Goal: Use online tool/utility

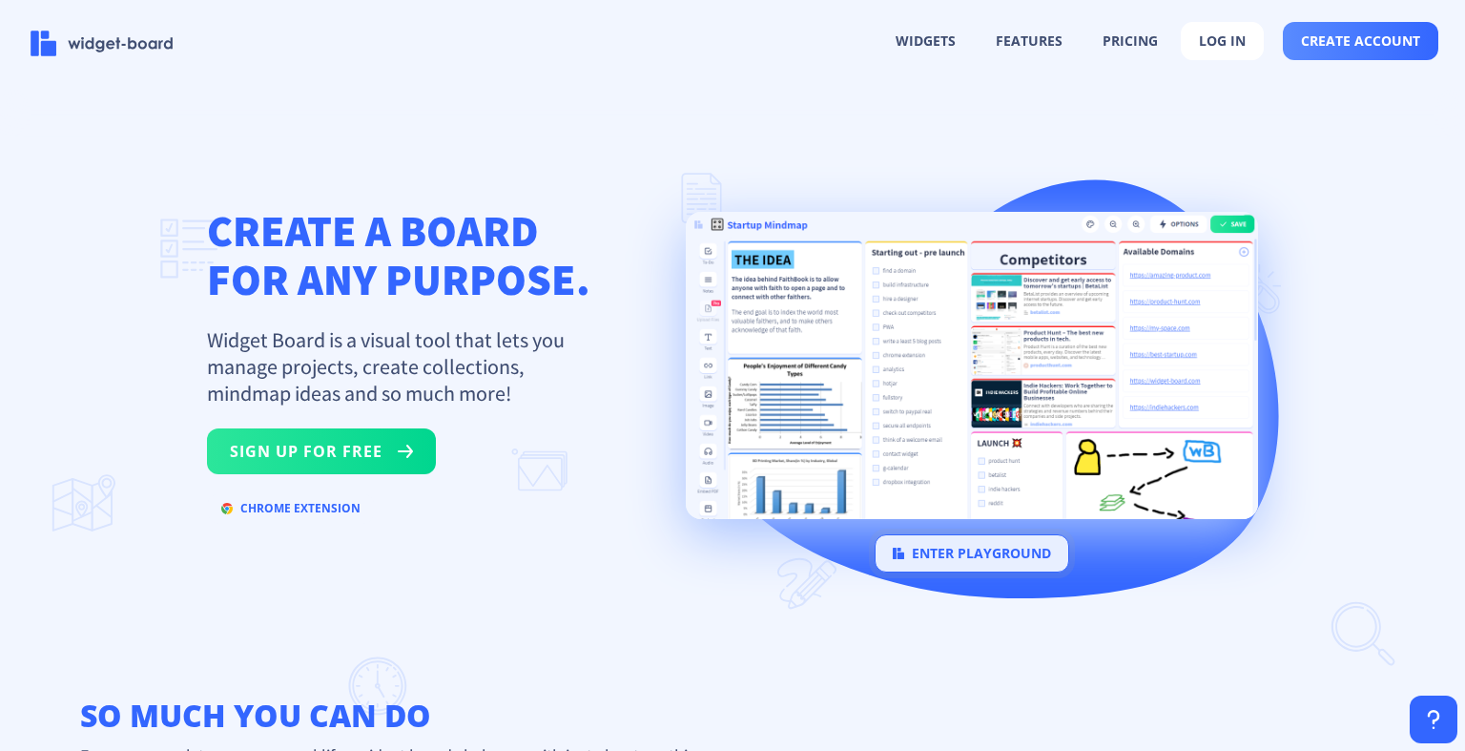
click at [1008, 570] on button "enter playground" at bounding box center [972, 553] width 195 height 38
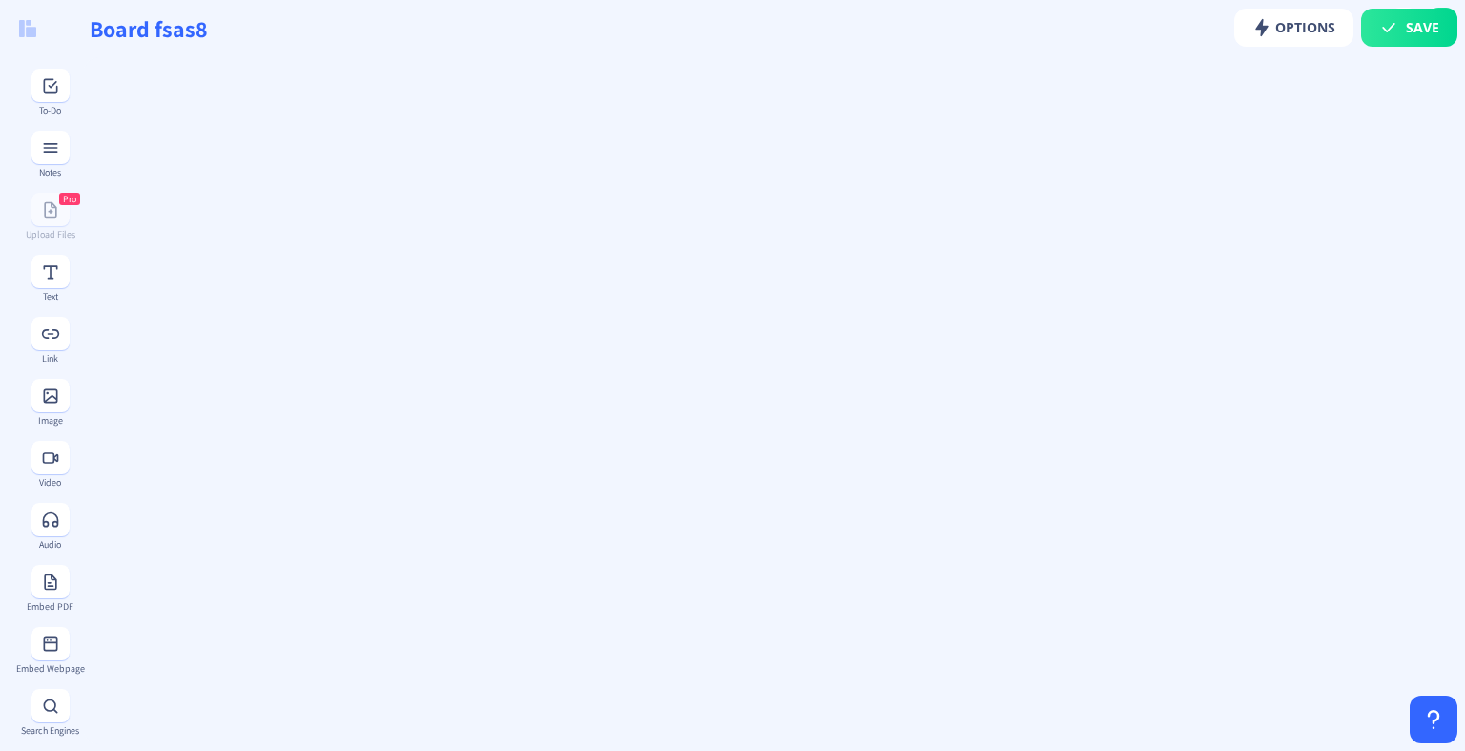
type input "Board y00y4"
click at [436, 443] on div "DRAG WIDGETS HERE" at bounding box center [773, 406] width 1362 height 683
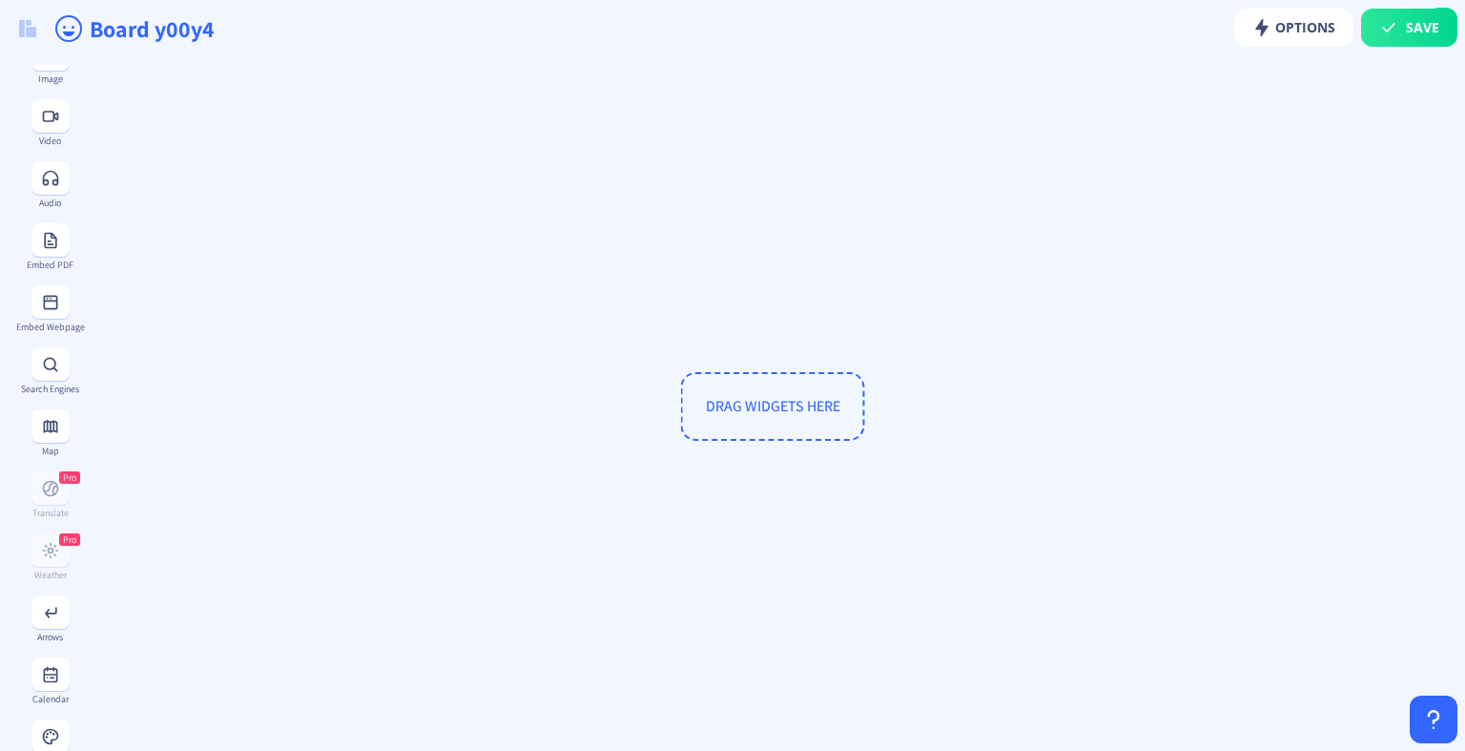
scroll to position [343, 0]
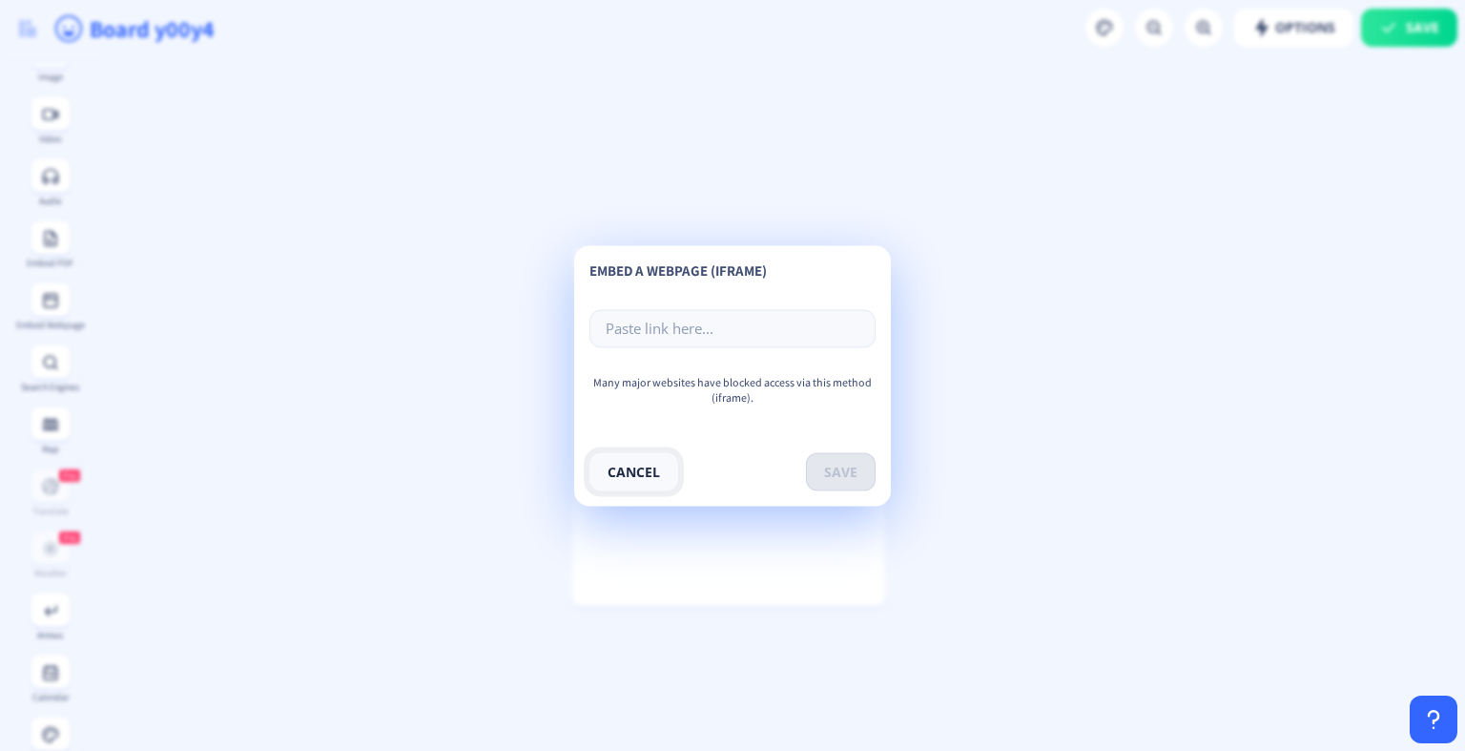
click at [649, 467] on button "cancel" at bounding box center [633, 471] width 89 height 38
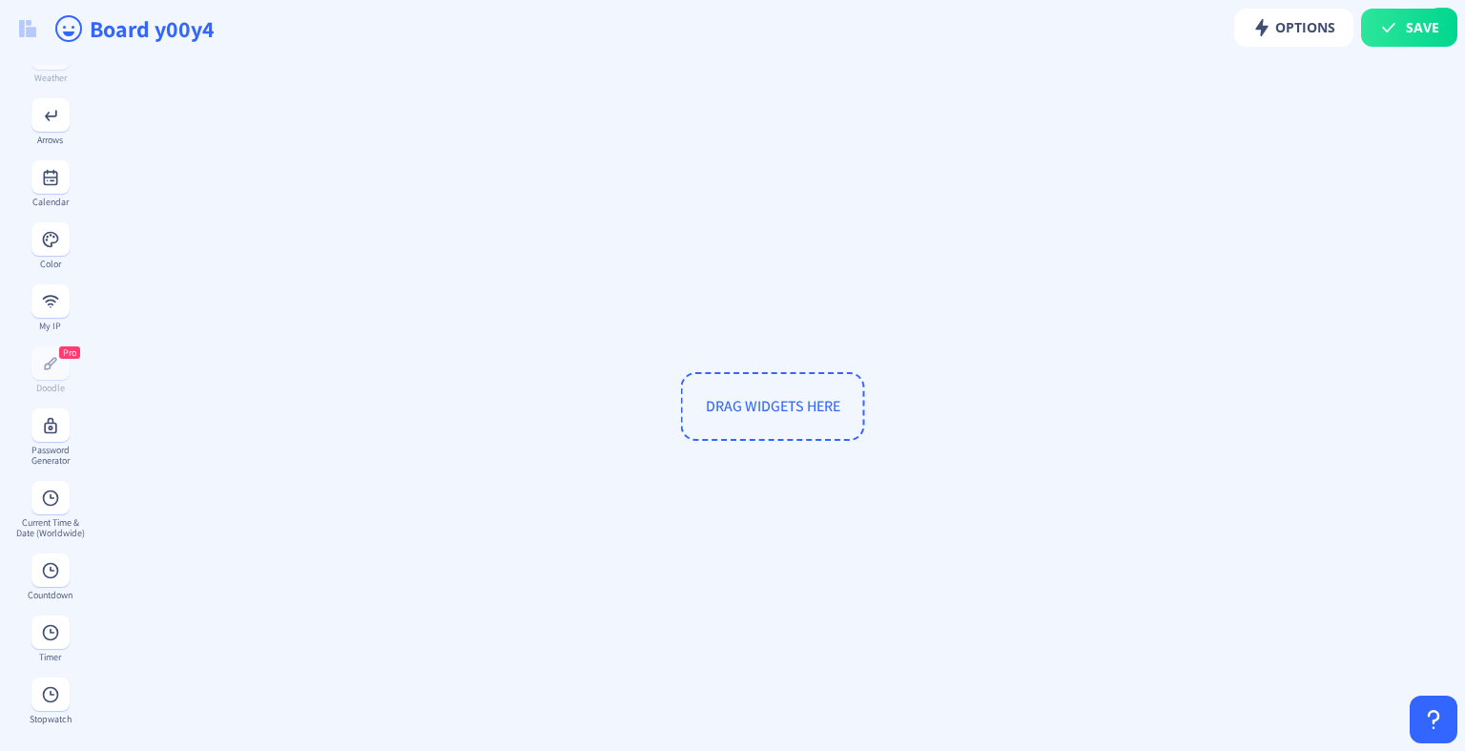
scroll to position [808, 0]
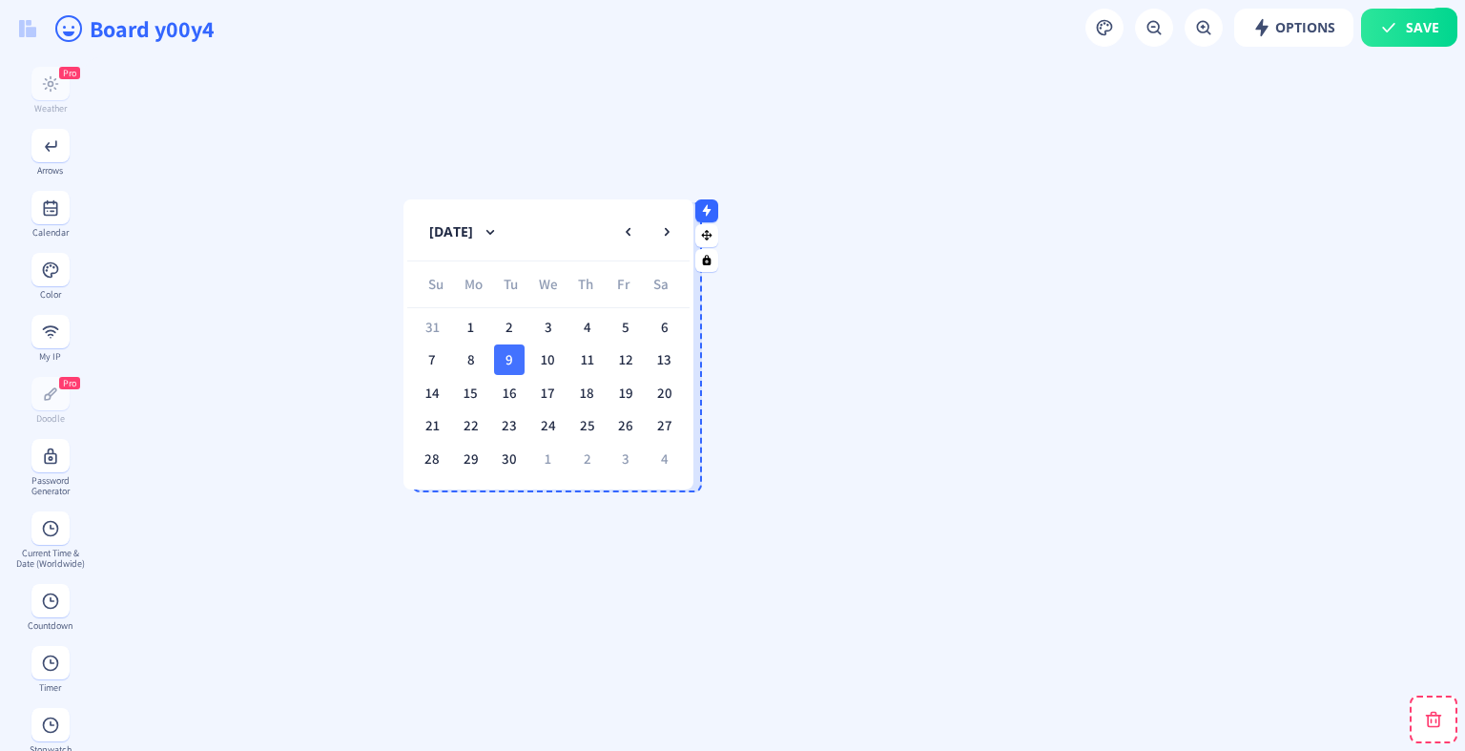
drag, startPoint x: 614, startPoint y: 213, endPoint x: 413, endPoint y: 164, distance: 207.0
click at [413, 203] on nb-card-header "[DATE]" at bounding box center [548, 231] width 282 height 57
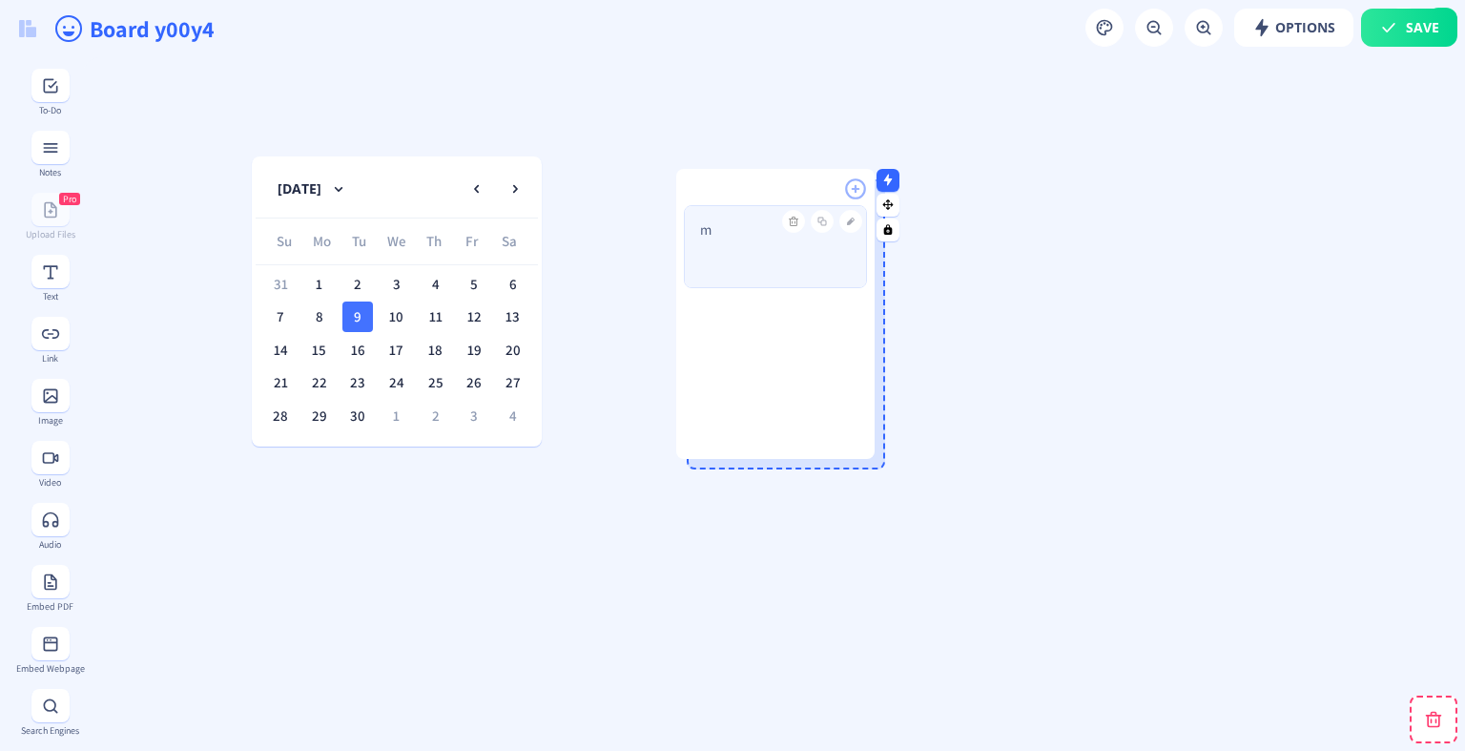
drag, startPoint x: 697, startPoint y: 306, endPoint x: 755, endPoint y: 227, distance: 98.2
click at [755, 227] on p "m" at bounding box center [775, 229] width 151 height 19
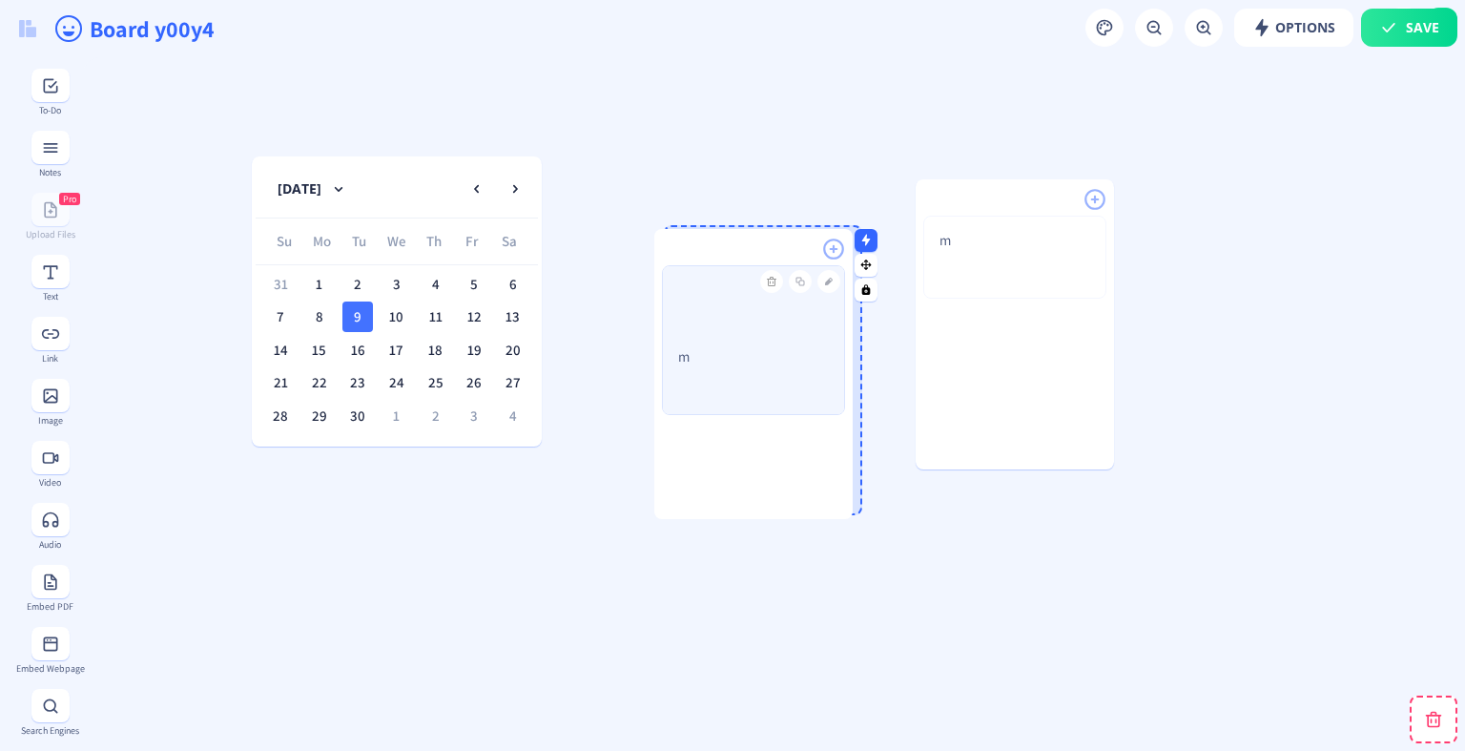
drag, startPoint x: 1007, startPoint y: 306, endPoint x: 746, endPoint y: 356, distance: 266.0
click at [746, 356] on p "m" at bounding box center [753, 356] width 151 height 19
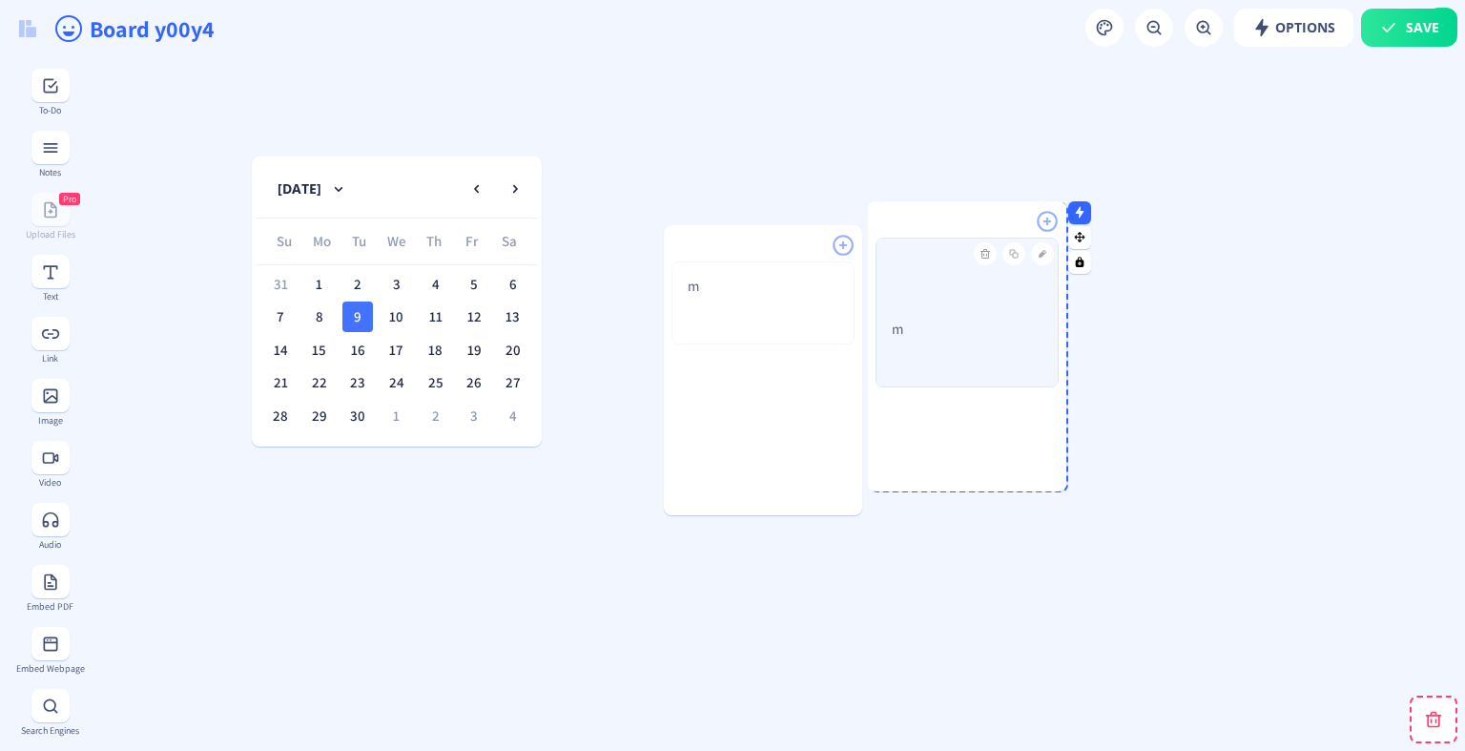
drag, startPoint x: 746, startPoint y: 356, endPoint x: 950, endPoint y: 332, distance: 205.5
click at [950, 332] on p "m" at bounding box center [967, 328] width 151 height 19
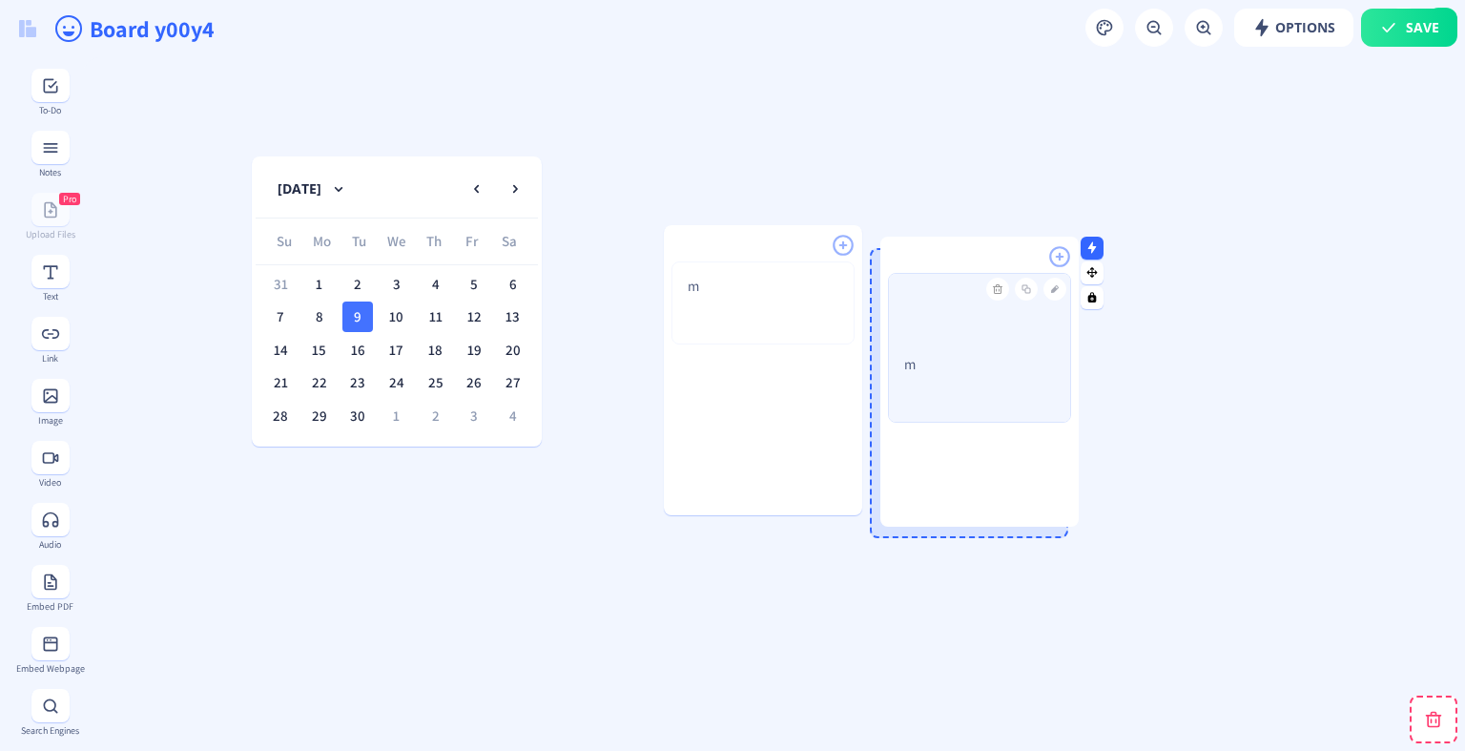
drag, startPoint x: 950, startPoint y: 332, endPoint x: 960, endPoint y: 366, distance: 35.9
click at [960, 366] on p "m" at bounding box center [979, 364] width 151 height 19
drag, startPoint x: 976, startPoint y: 378, endPoint x: 983, endPoint y: 358, distance: 21.4
click at [983, 358] on p "m" at bounding box center [976, 355] width 151 height 19
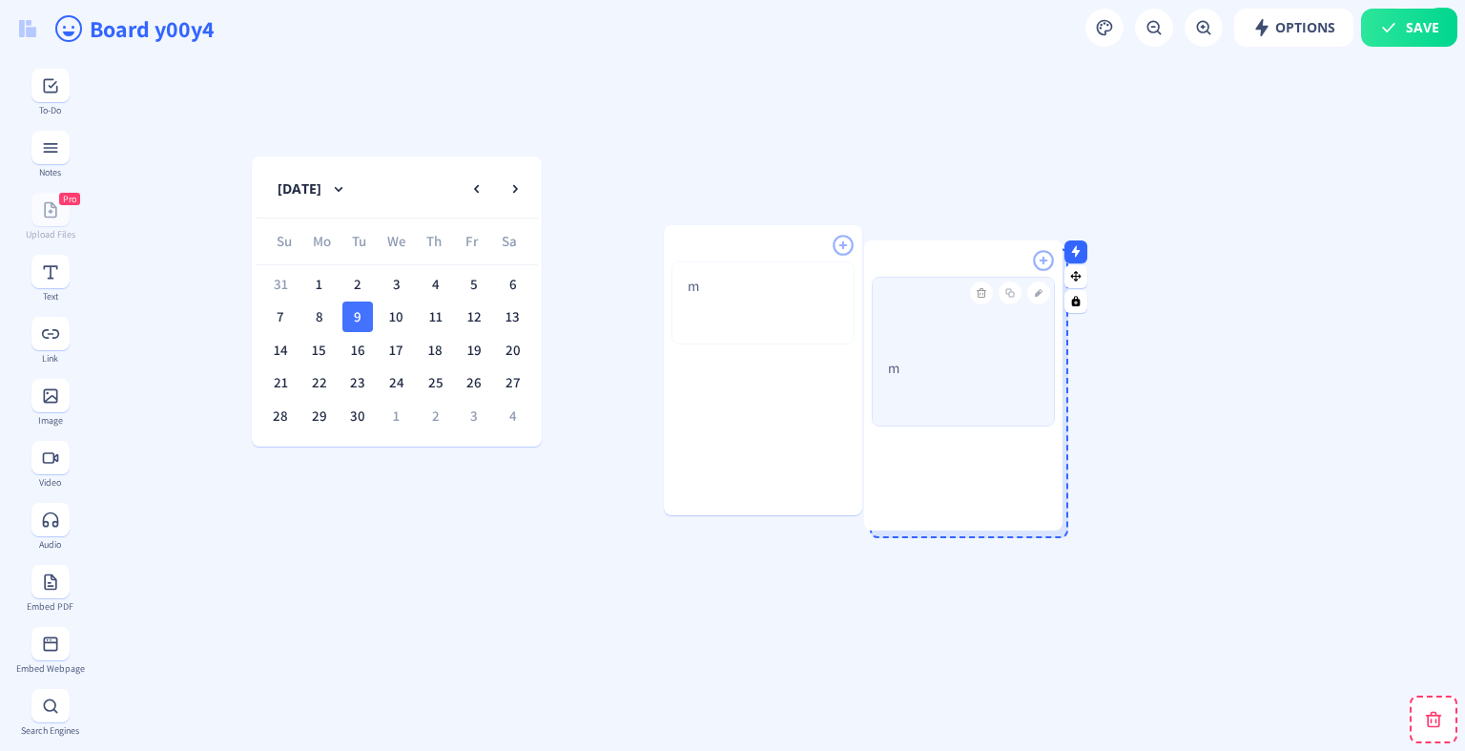
drag, startPoint x: 997, startPoint y: 356, endPoint x: 991, endPoint y: 370, distance: 15.4
click at [991, 370] on p "m" at bounding box center [963, 368] width 151 height 19
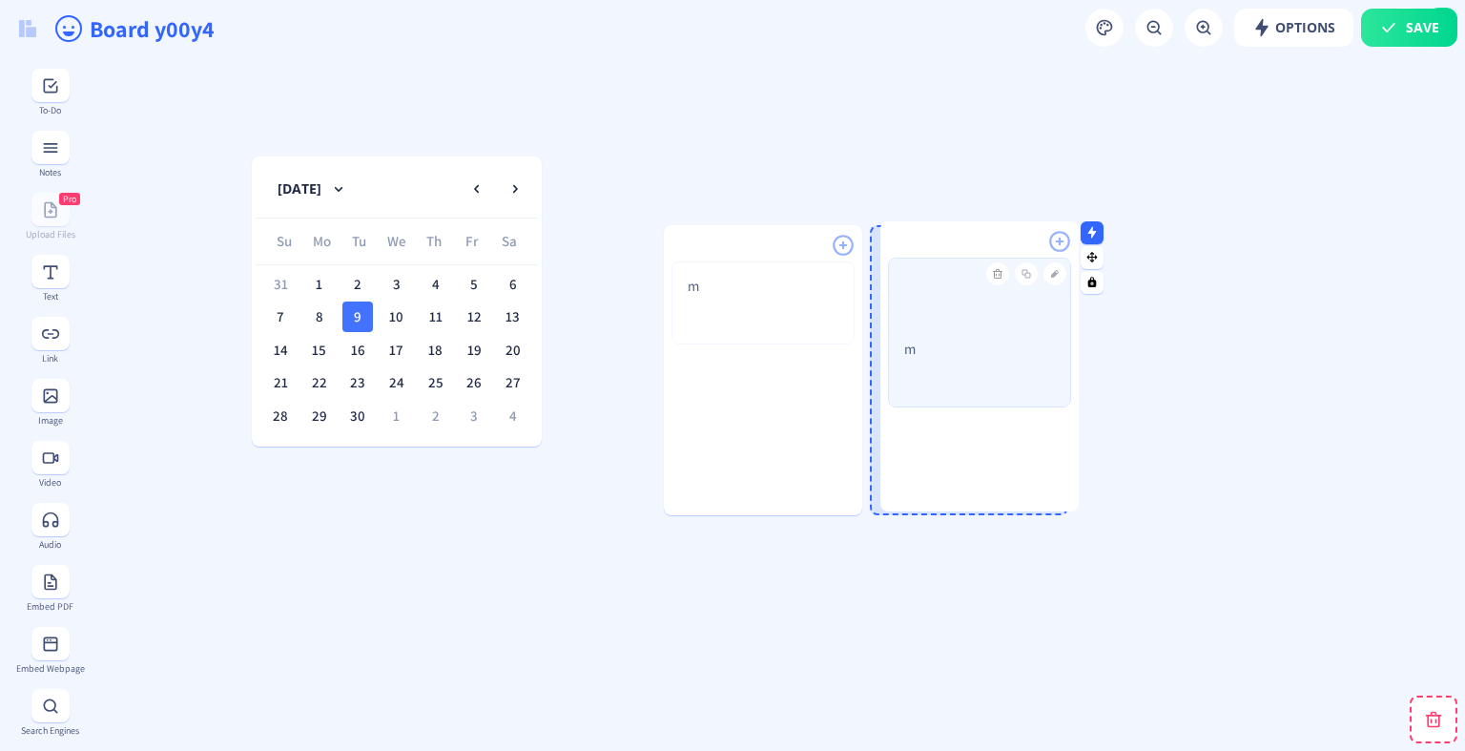
drag, startPoint x: 991, startPoint y: 370, endPoint x: 1001, endPoint y: 343, distance: 28.7
click at [1001, 343] on p "m" at bounding box center [979, 349] width 151 height 19
